Goal: Task Accomplishment & Management: Use online tool/utility

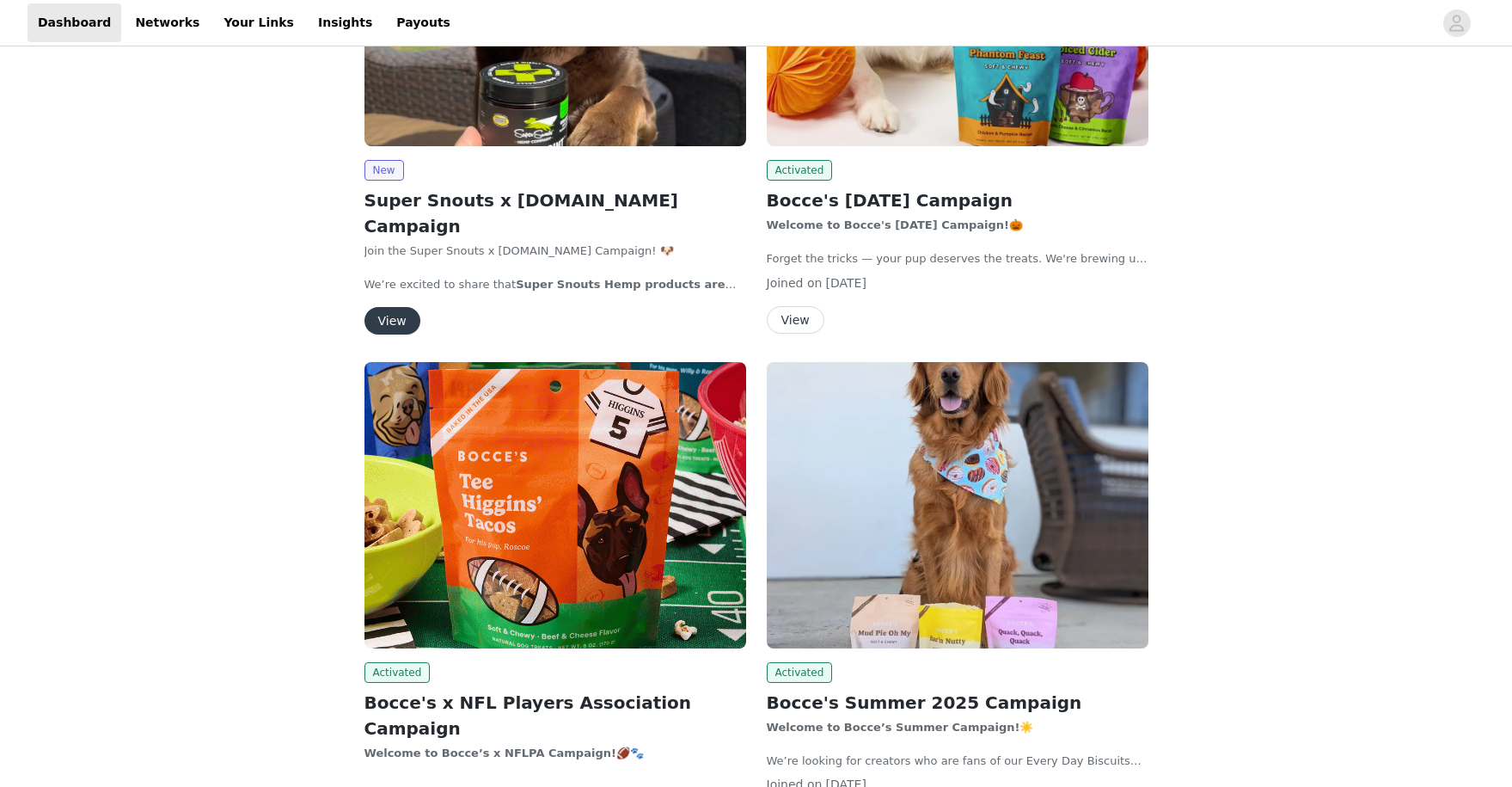
scroll to position [422, 0]
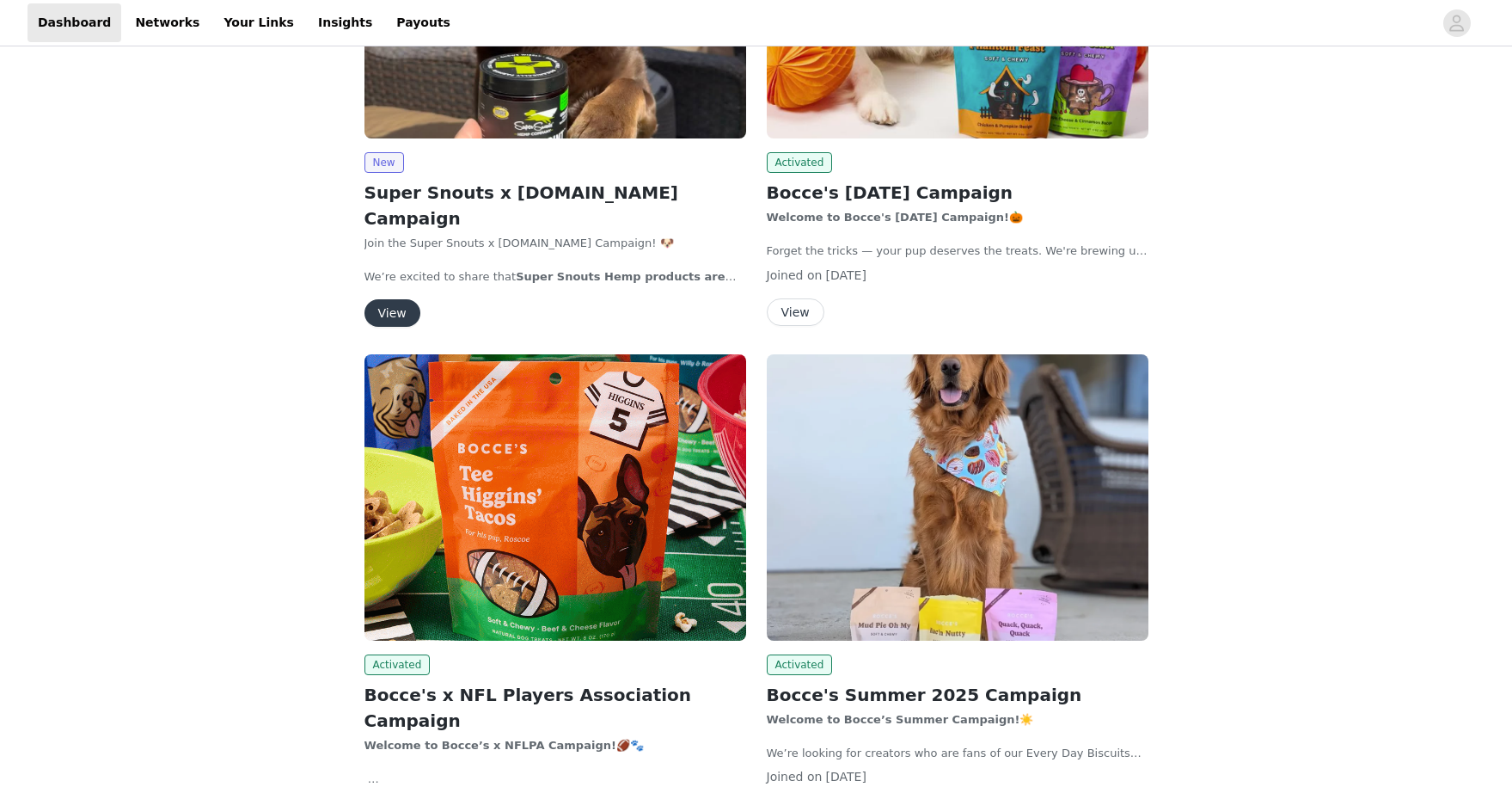
click at [561, 583] on img at bounding box center [555, 498] width 382 height 286
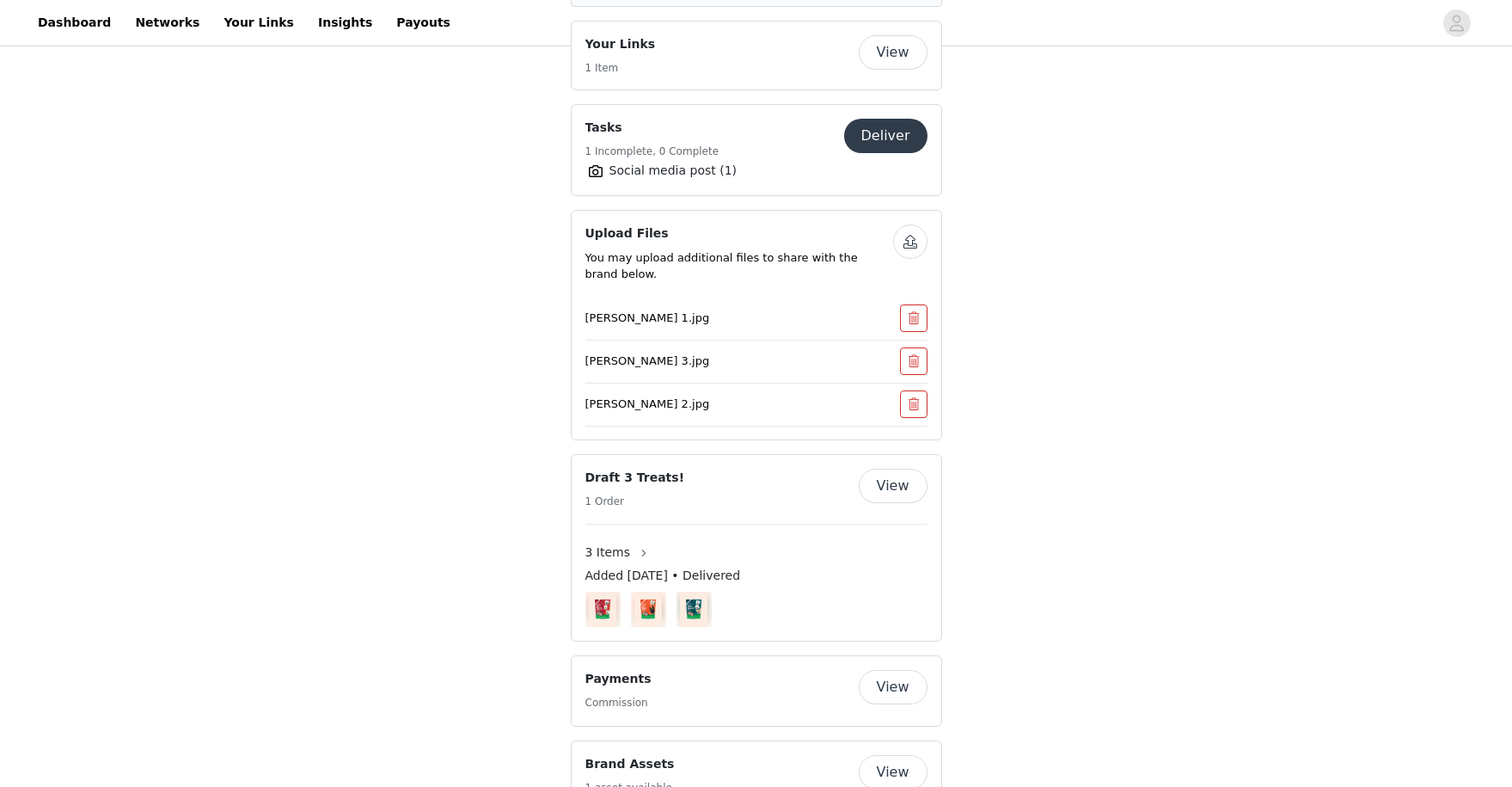
scroll to position [1149, 0]
click at [889, 122] on button "Deliver" at bounding box center [886, 140] width 84 height 35
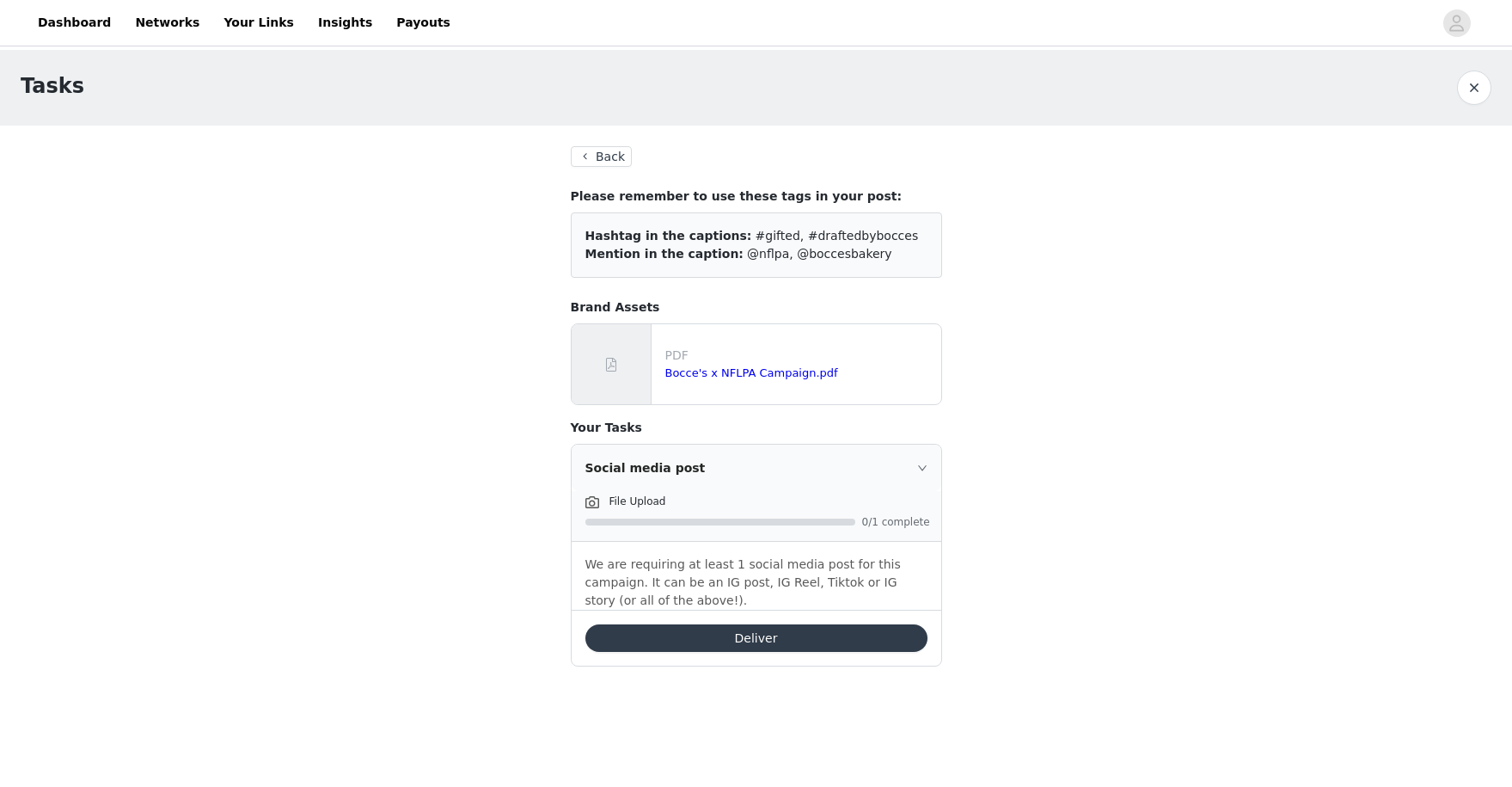
click at [728, 646] on button "Deliver" at bounding box center [756, 638] width 342 height 27
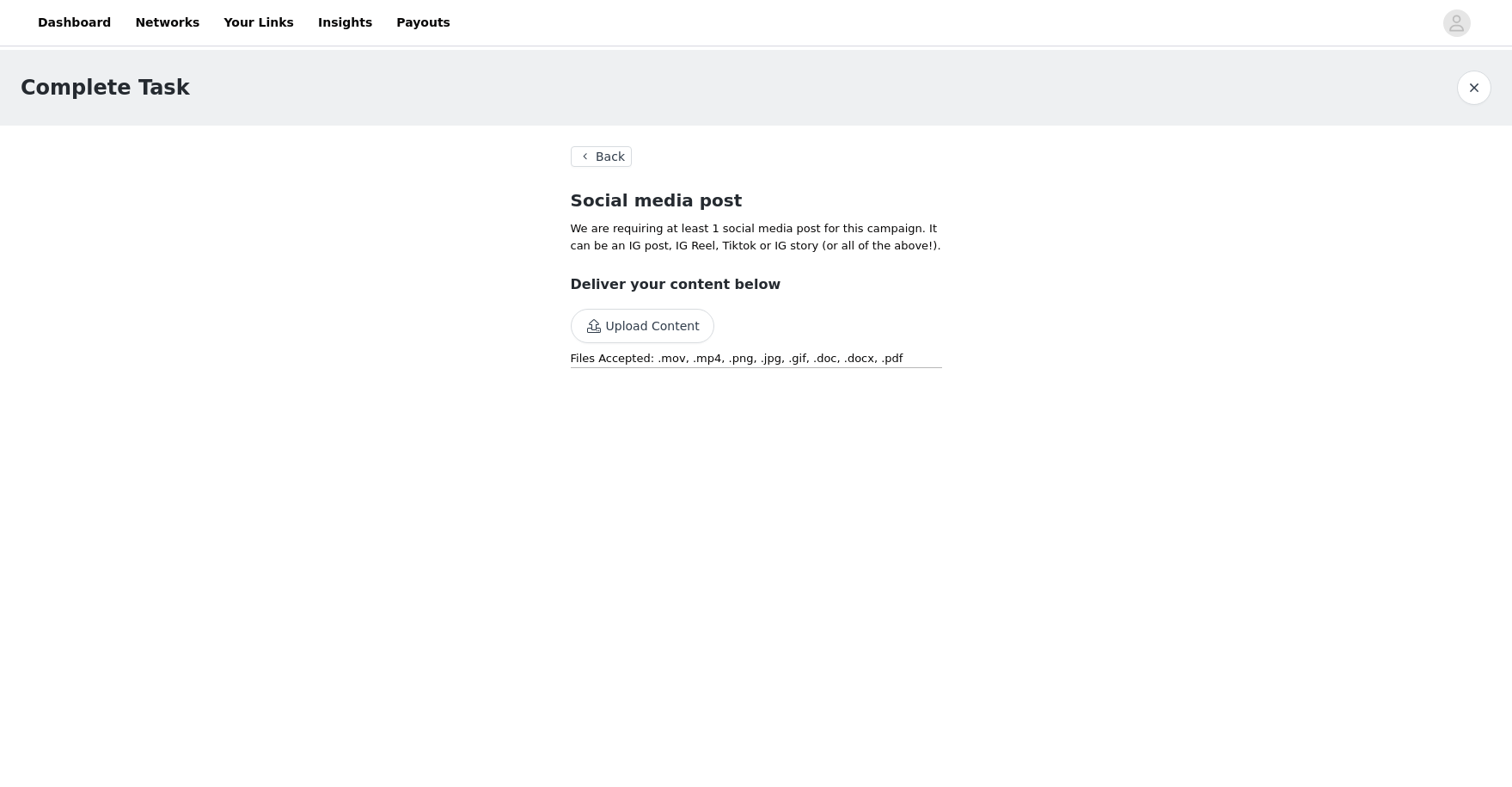
click at [669, 337] on button "Upload Content" at bounding box center [643, 326] width 144 height 35
click at [602, 325] on button "Upload Content" at bounding box center [643, 326] width 144 height 35
click at [607, 154] on button "Back" at bounding box center [602, 156] width 62 height 21
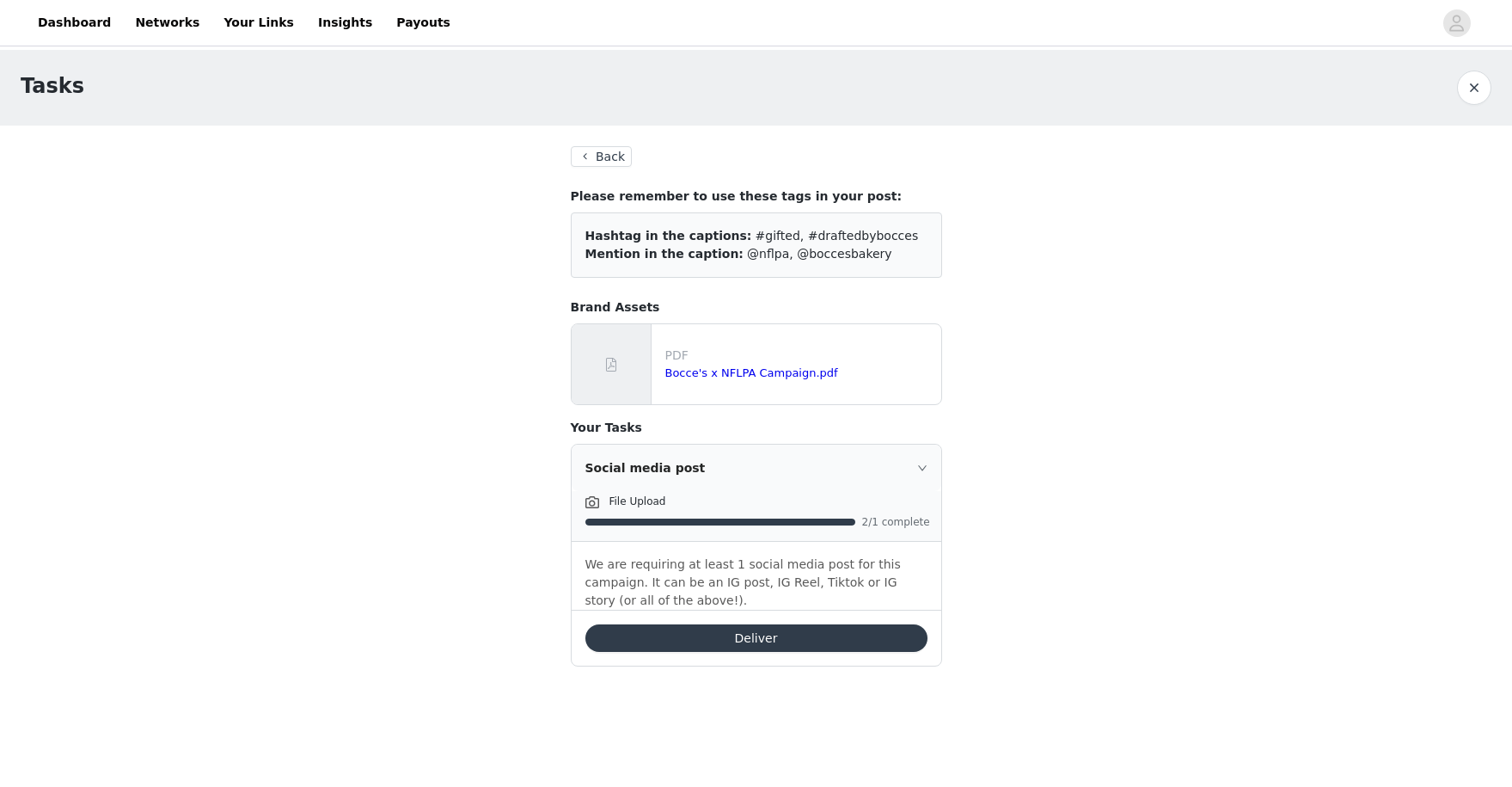
click at [731, 637] on button "Deliver" at bounding box center [756, 638] width 342 height 27
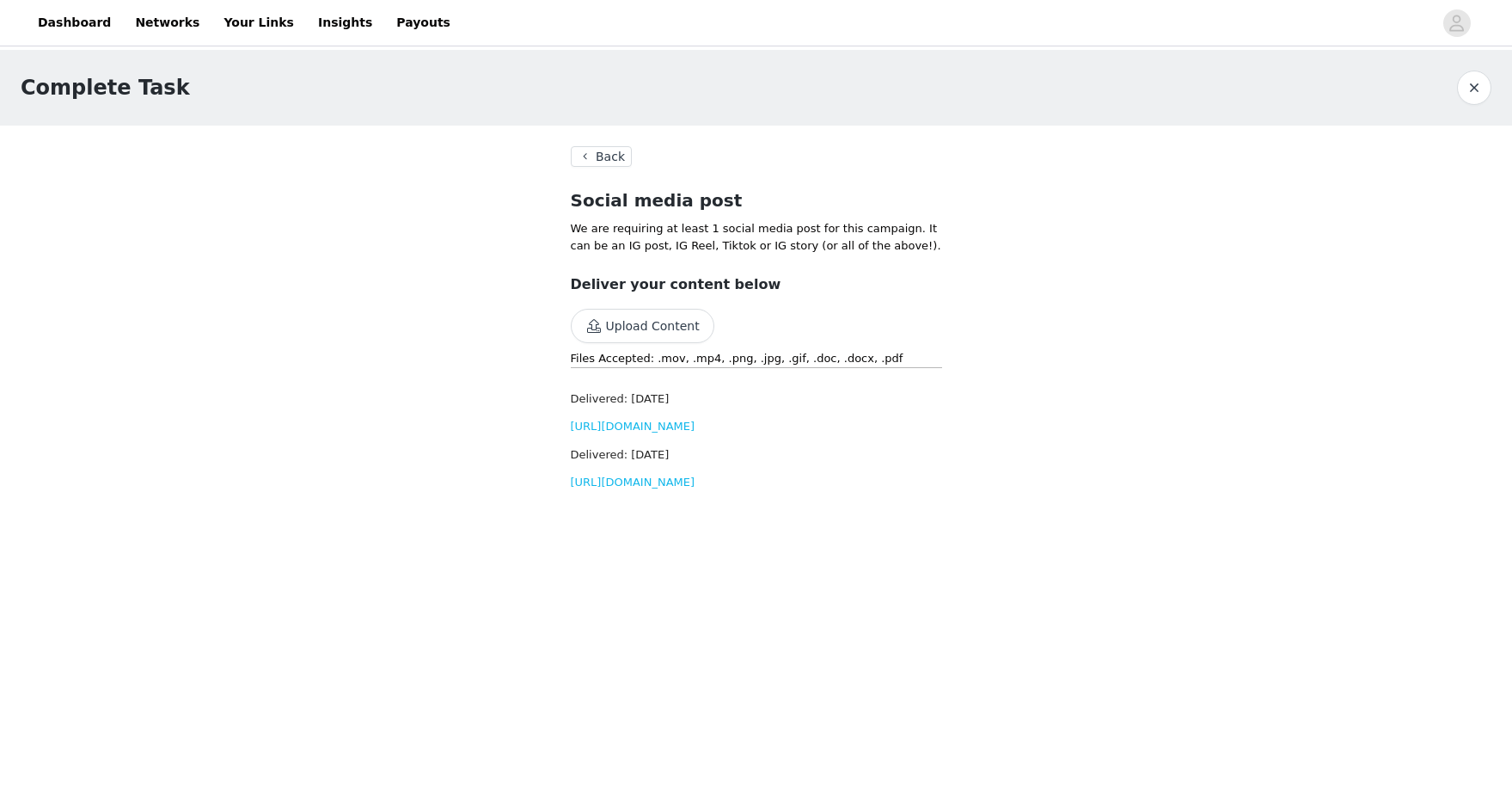
click at [602, 150] on button "Back" at bounding box center [602, 156] width 62 height 21
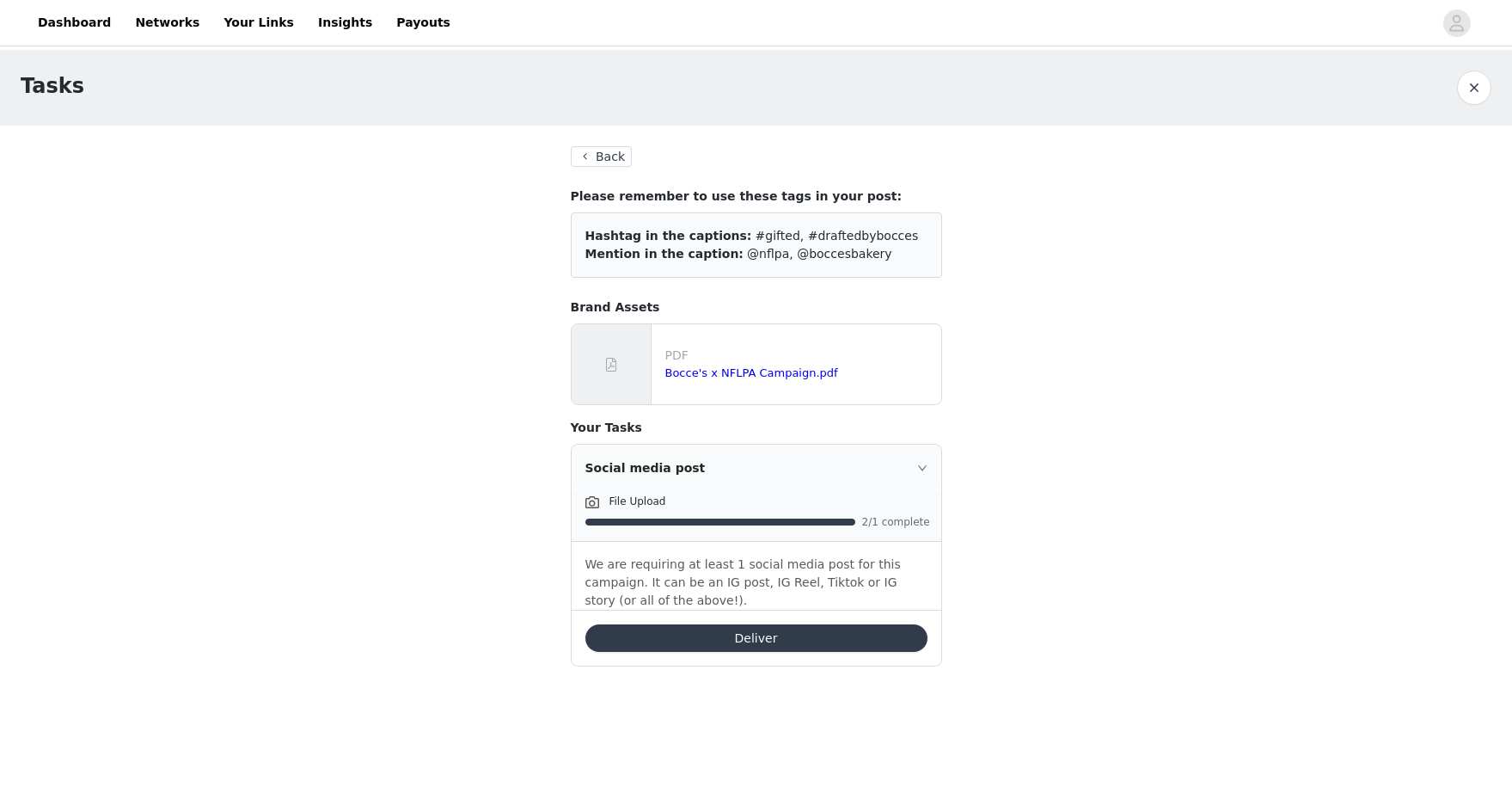
click at [615, 153] on button "Back" at bounding box center [602, 156] width 62 height 21
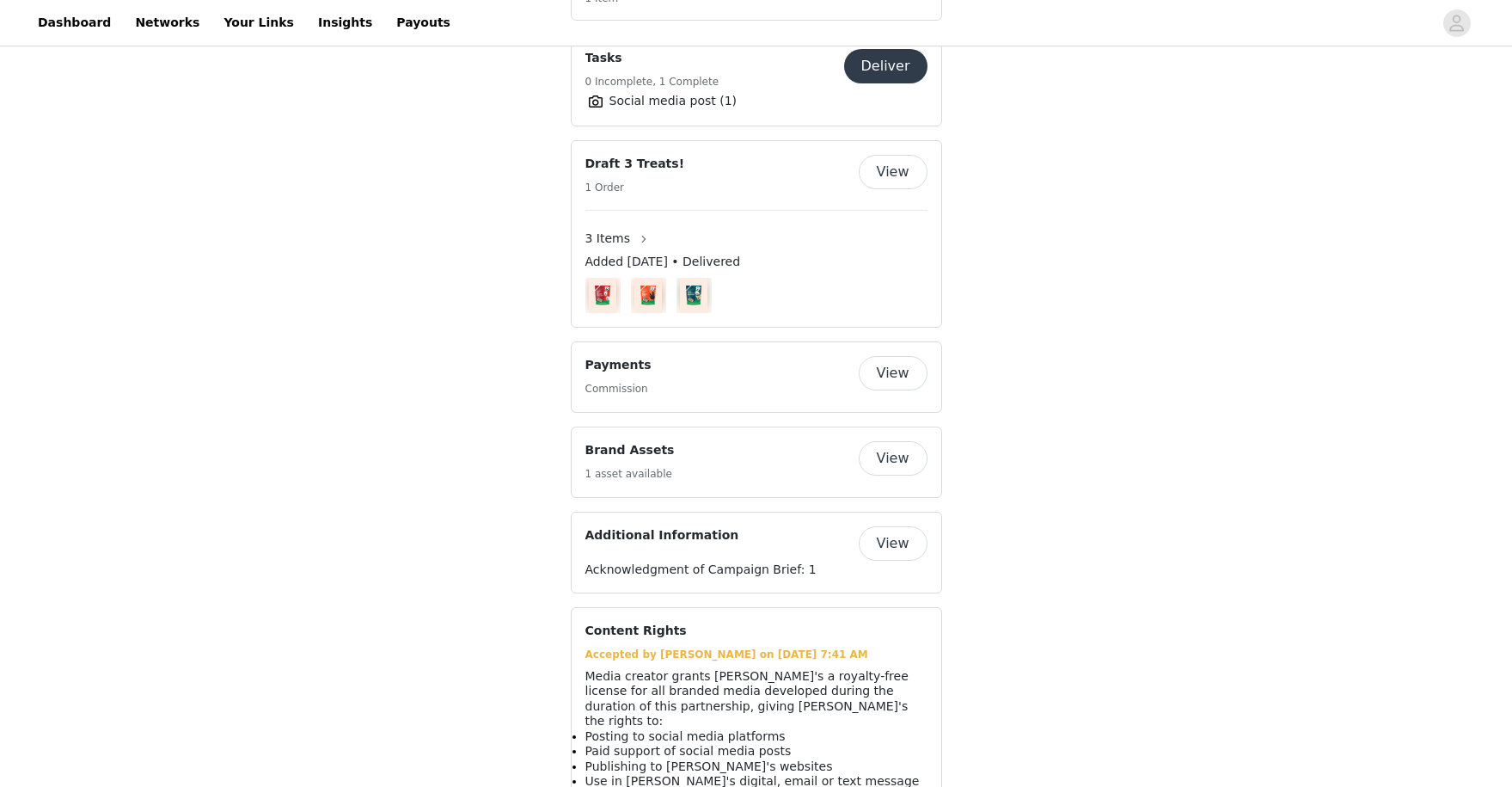
scroll to position [1097, 0]
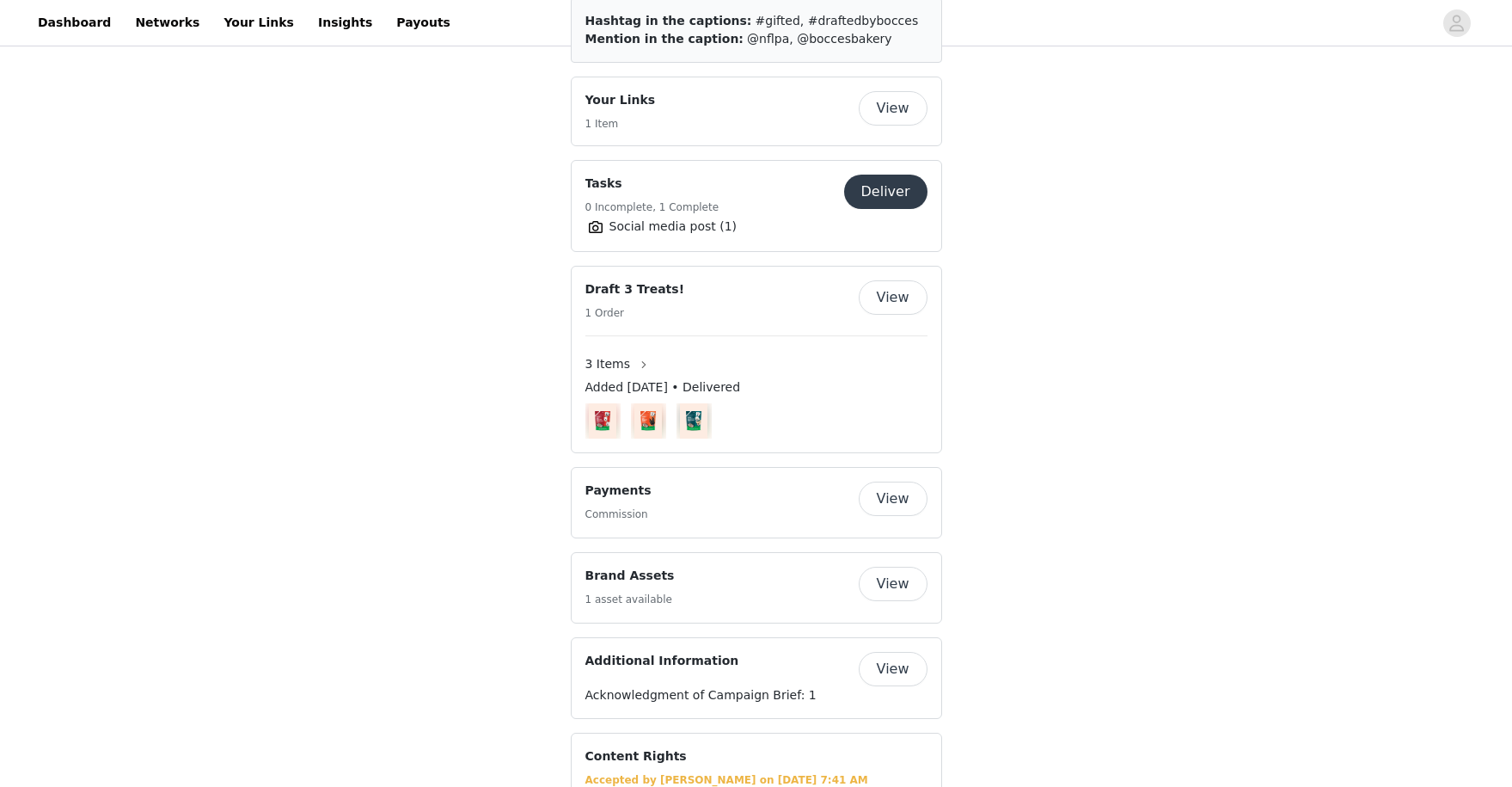
click at [896, 174] on button "Deliver" at bounding box center [886, 192] width 84 height 35
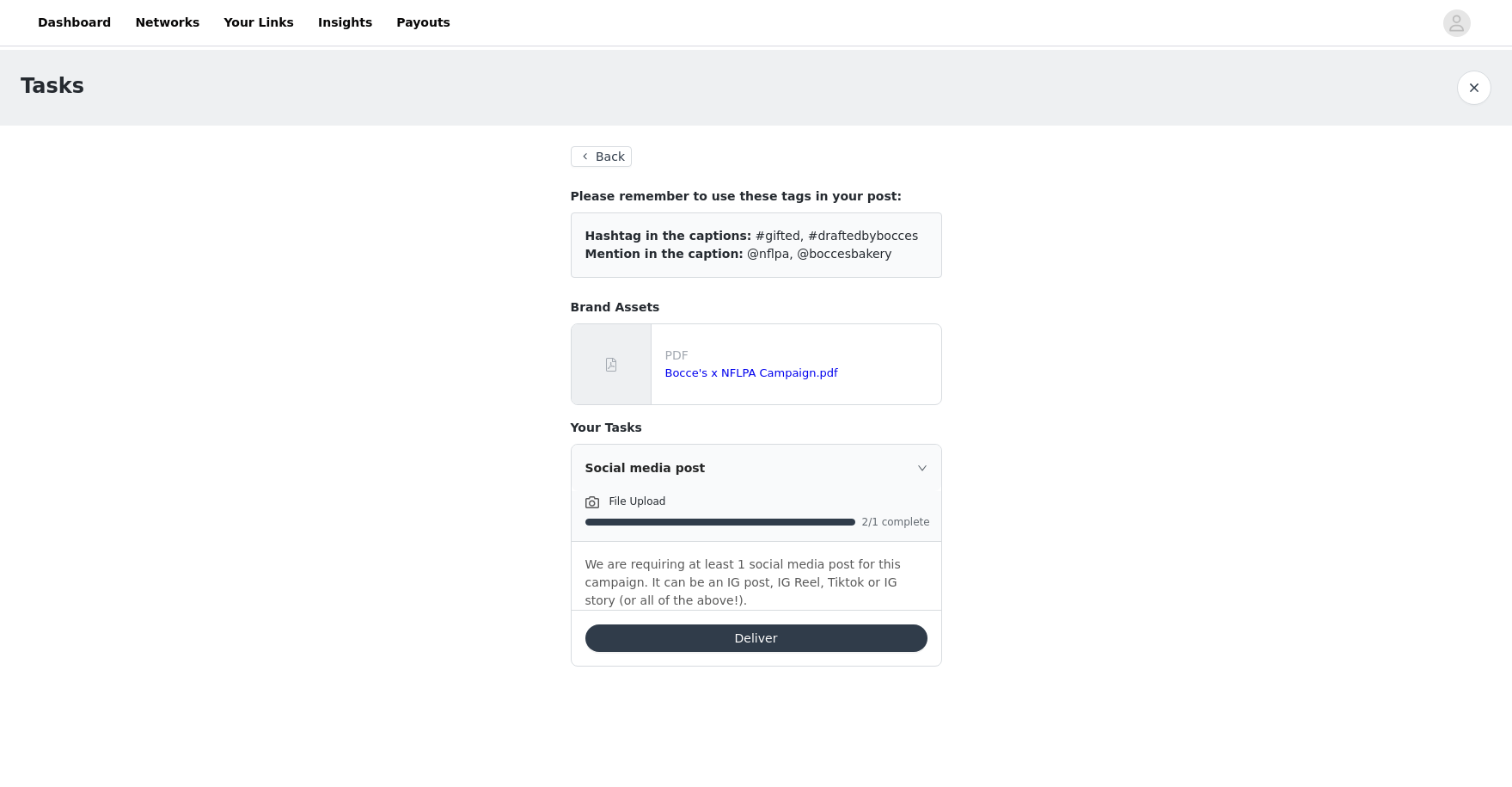
click at [772, 640] on button "Deliver" at bounding box center [756, 638] width 342 height 27
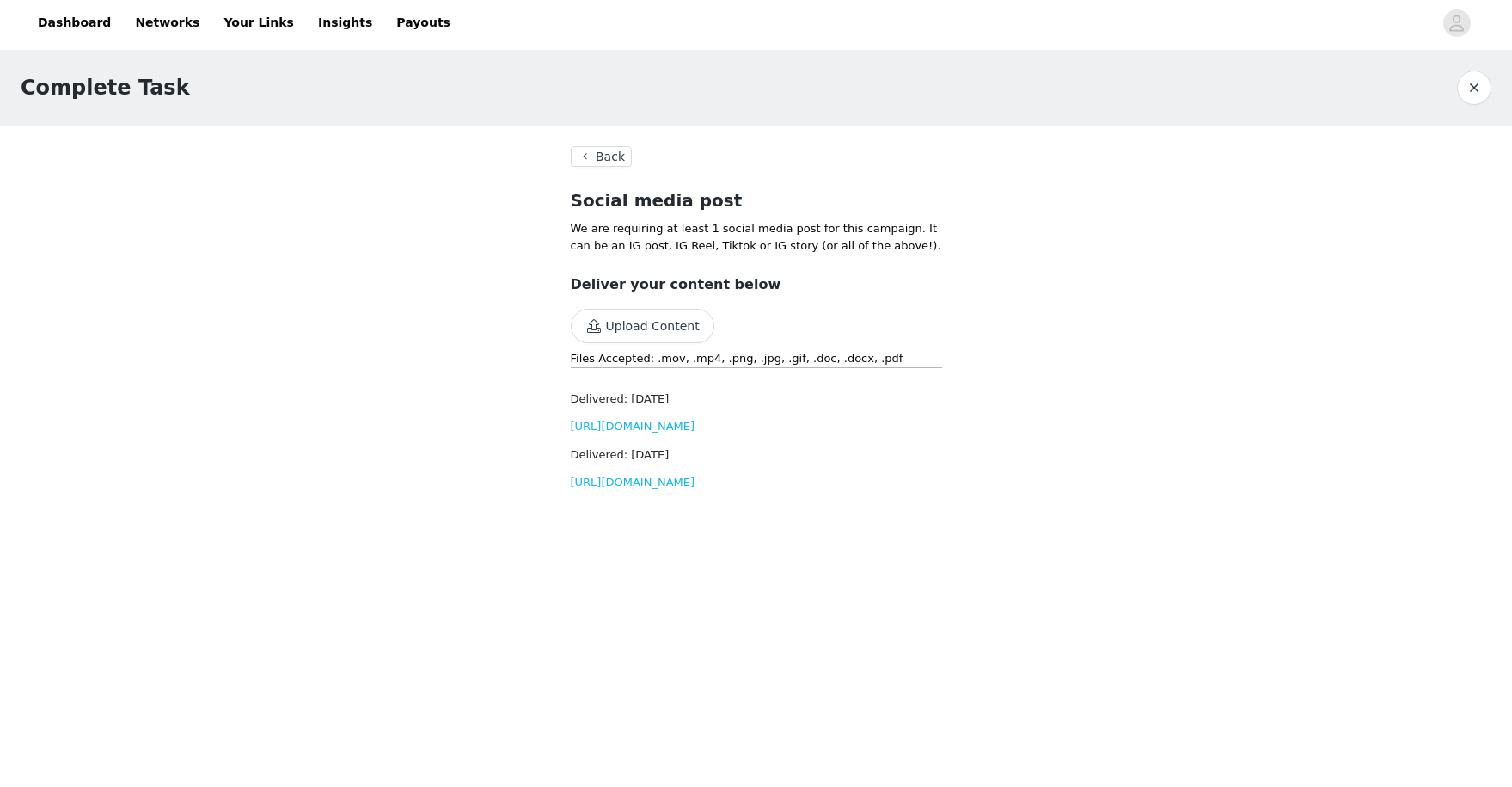
click at [597, 147] on button "Back" at bounding box center [602, 156] width 62 height 21
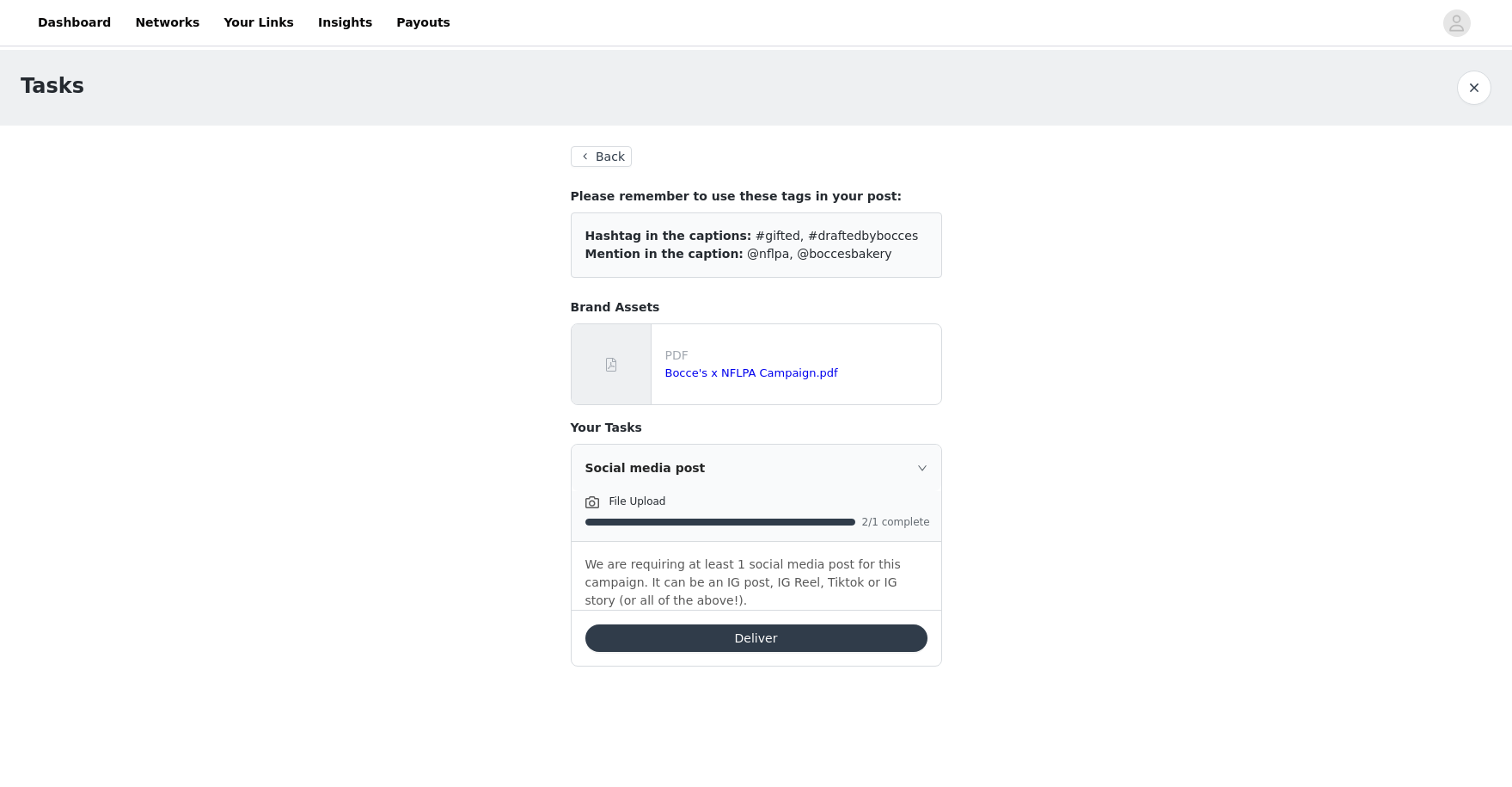
click at [593, 159] on button "Back" at bounding box center [602, 156] width 62 height 21
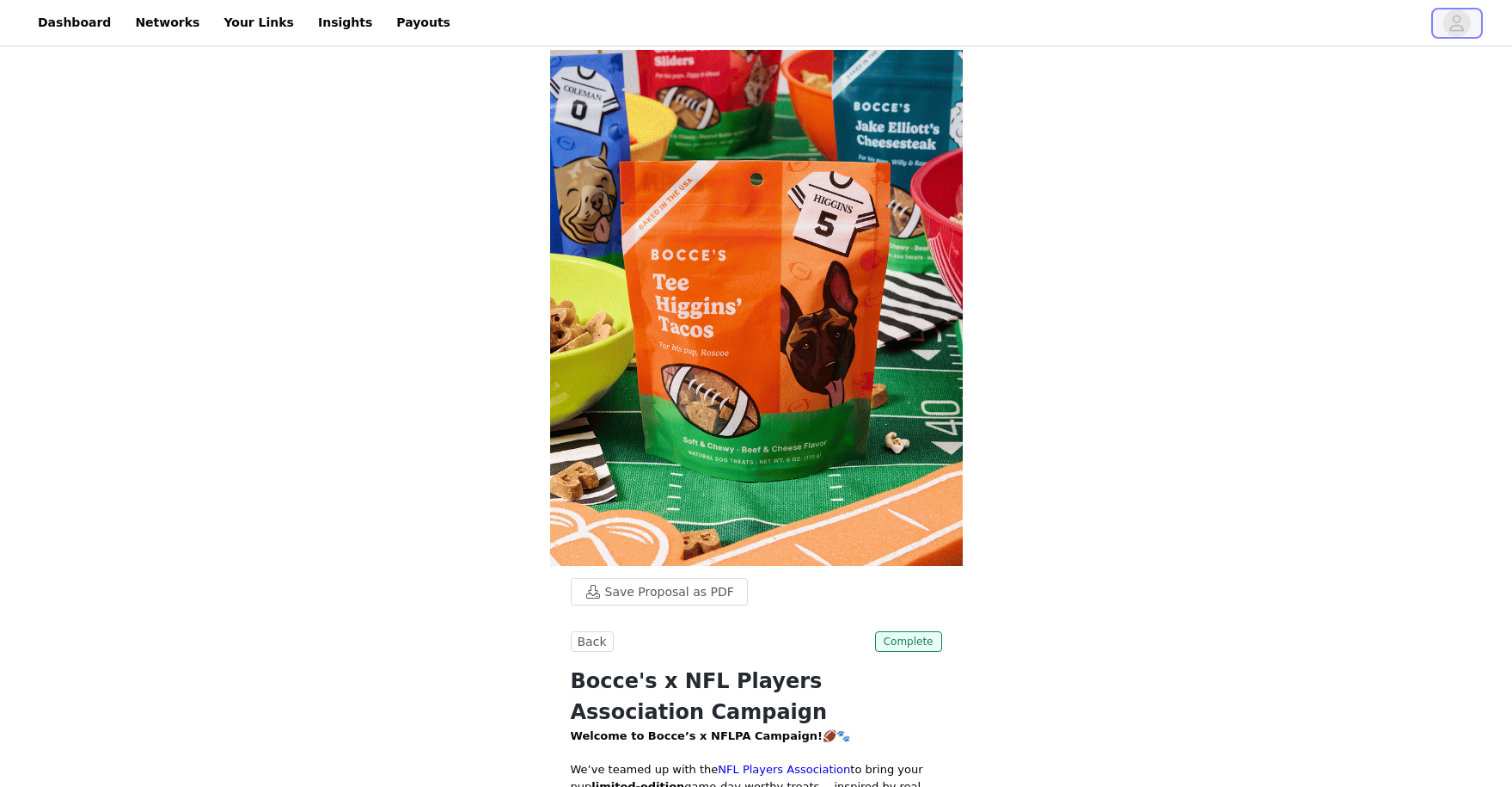
click at [1462, 21] on icon "avatar" at bounding box center [1456, 23] width 16 height 27
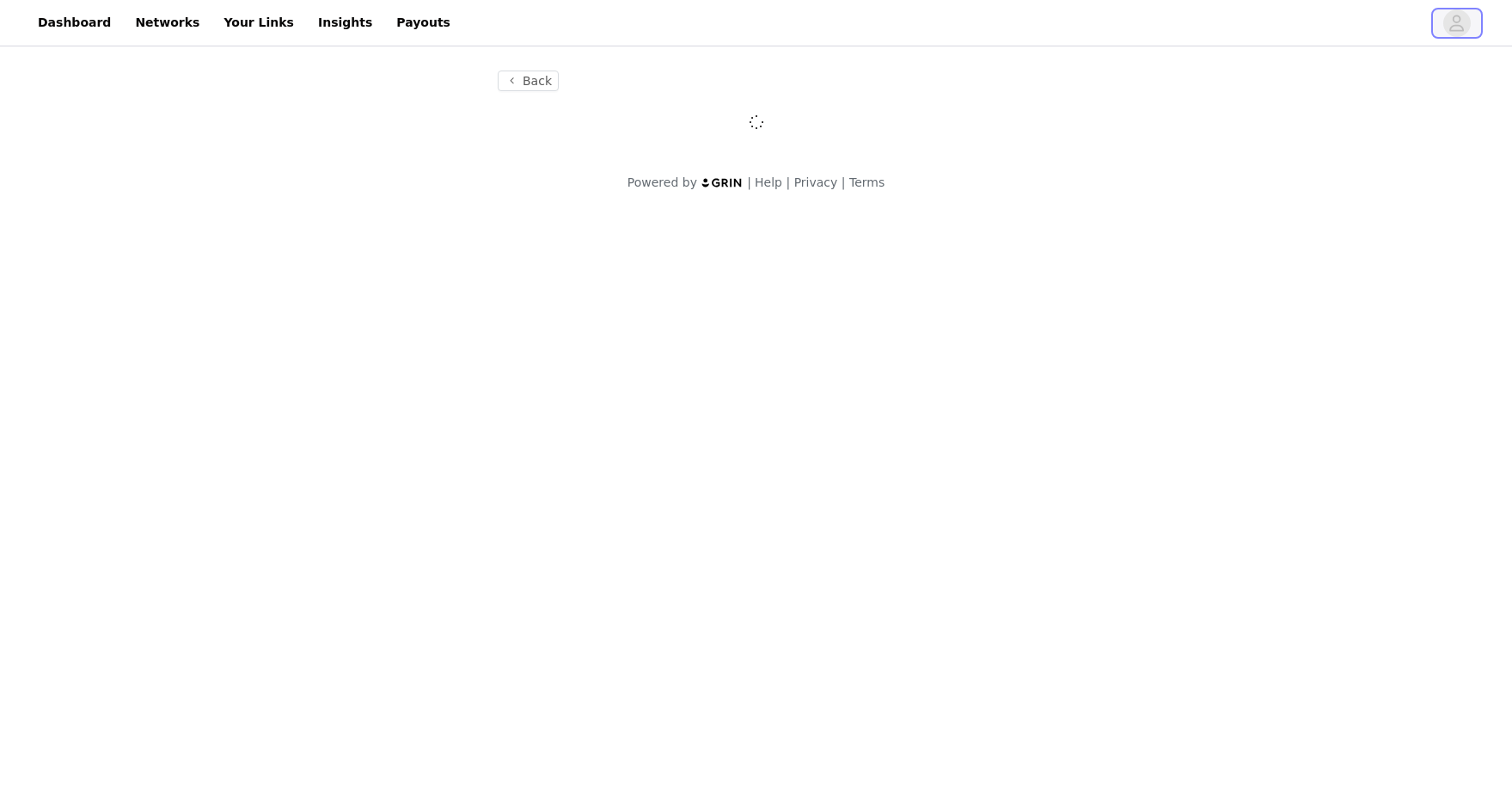
click at [1458, 26] on icon "avatar" at bounding box center [1456, 23] width 16 height 27
